Goal: Check status: Check status

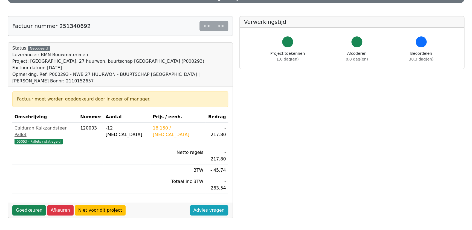
scroll to position [99, 0]
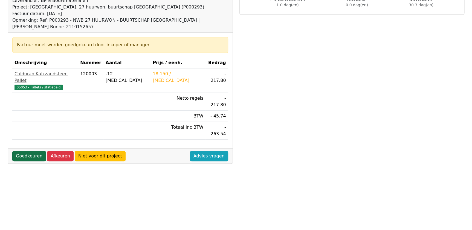
click at [22, 151] on link "Goedkeuren" at bounding box center [29, 156] width 34 height 10
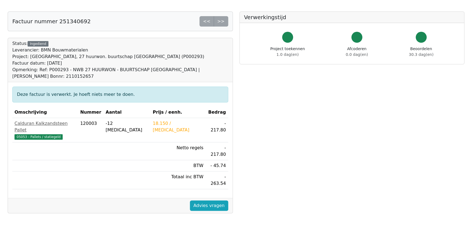
scroll to position [124, 0]
